Goal: Navigation & Orientation: Go to known website

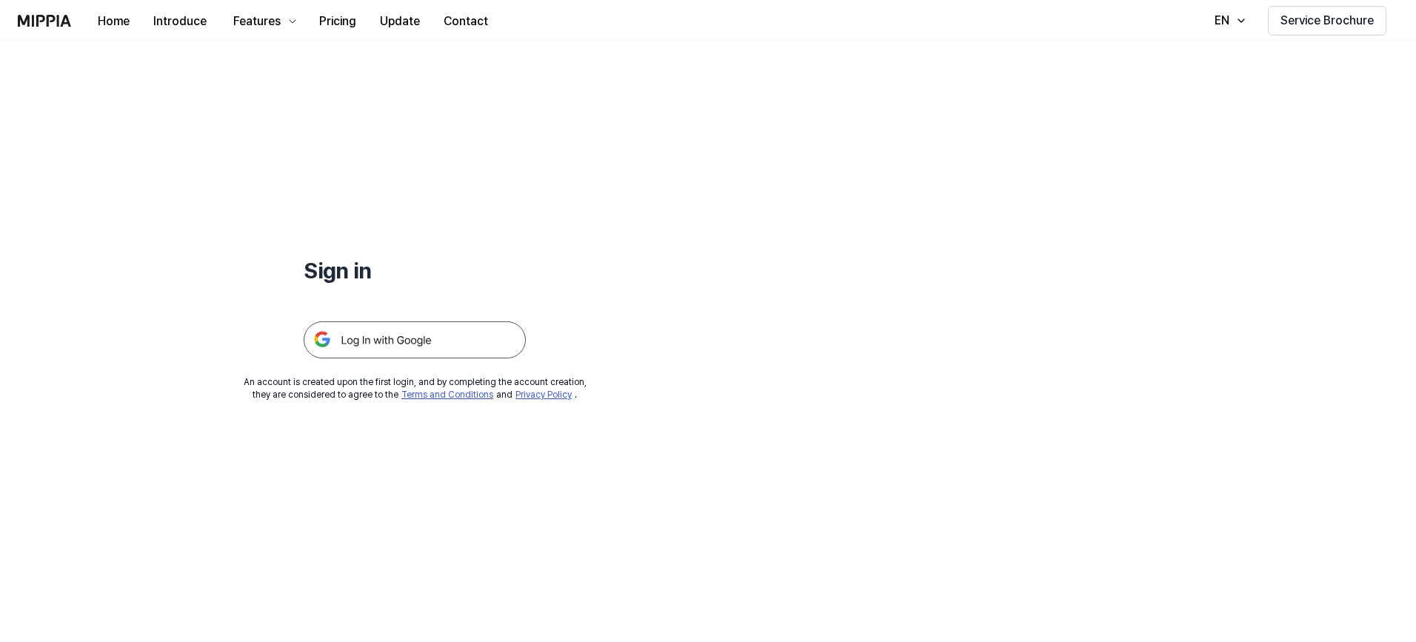
click at [429, 332] on img at bounding box center [415, 339] width 222 height 37
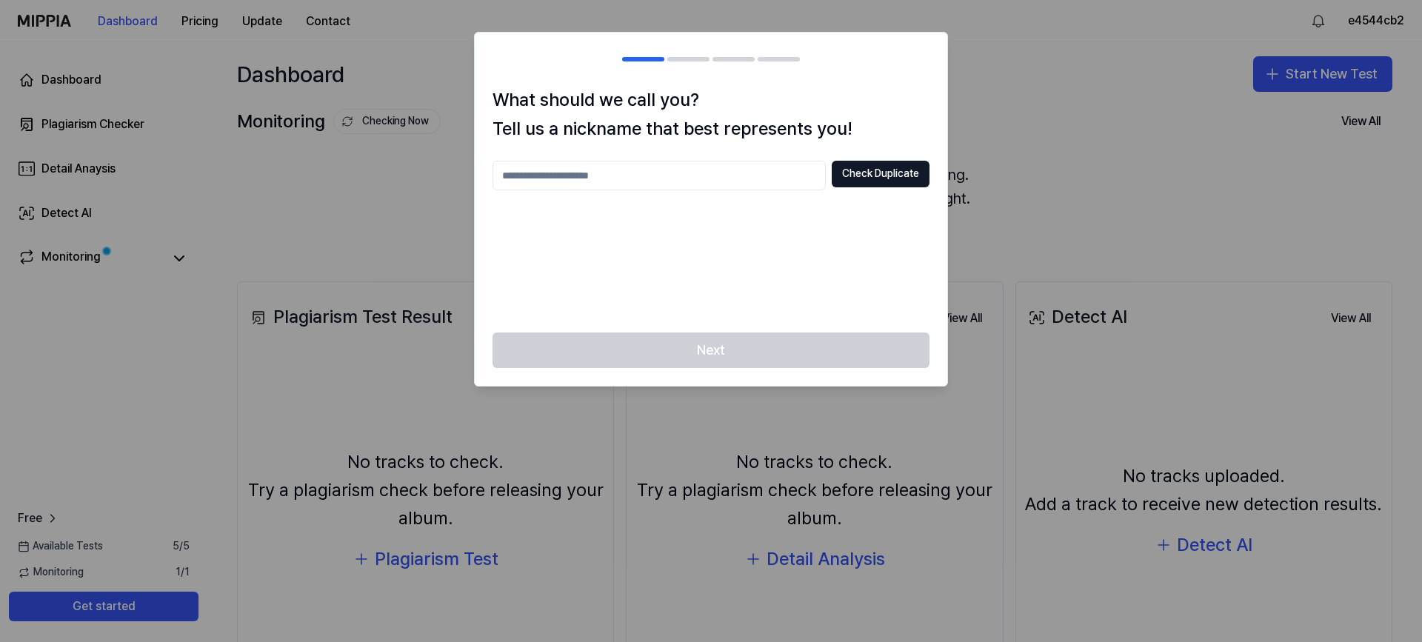
click at [1114, 48] on div at bounding box center [711, 321] width 1422 height 642
